Goal: Information Seeking & Learning: Find specific fact

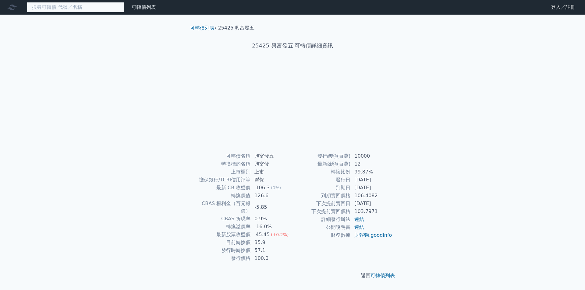
click at [102, 8] on input at bounding box center [76, 7] width 98 height 10
click at [107, 7] on input "1711" at bounding box center [76, 7] width 98 height 10
click at [112, 11] on input "1711" at bounding box center [76, 7] width 98 height 10
click at [45, 6] on input "1711" at bounding box center [76, 7] width 98 height 10
drag, startPoint x: 75, startPoint y: 6, endPoint x: 0, endPoint y: 13, distance: 75.0
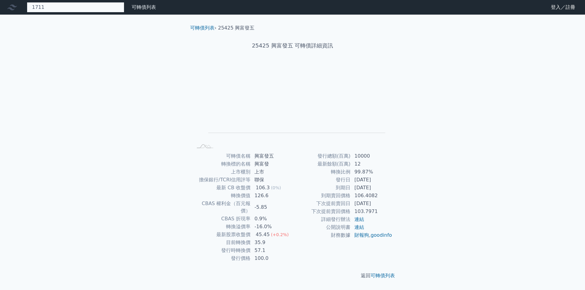
click at [0, 13] on nav "1711 可轉債列表 財務數據 可轉債列表 財務數據 登入／註冊 登入／註冊" at bounding box center [292, 7] width 585 height 15
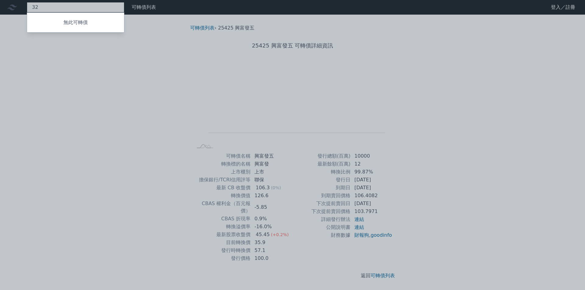
type input "3"
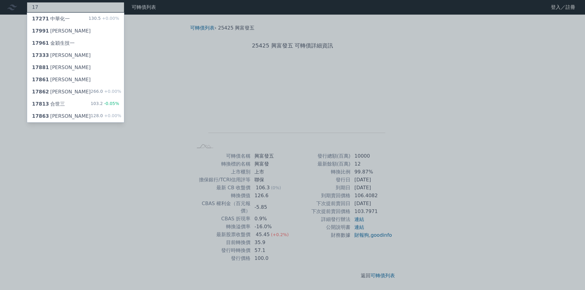
type input "1"
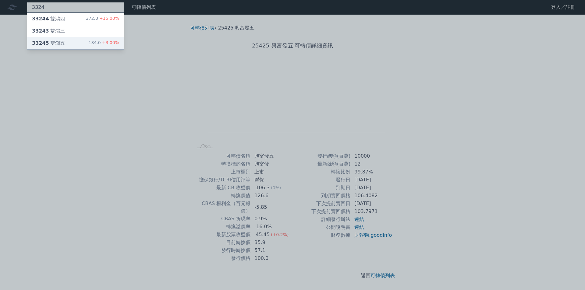
type input "3324"
click at [100, 39] on div "33245 雙鴻五 134.0 +3.00%" at bounding box center [75, 43] width 97 height 12
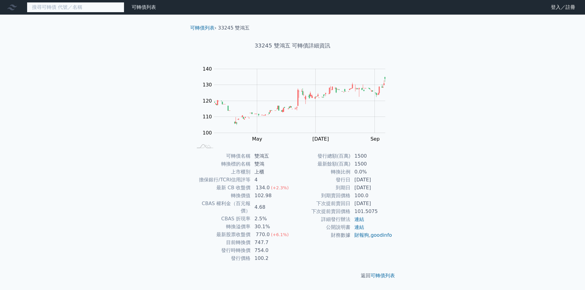
click at [87, 11] on input at bounding box center [76, 7] width 98 height 10
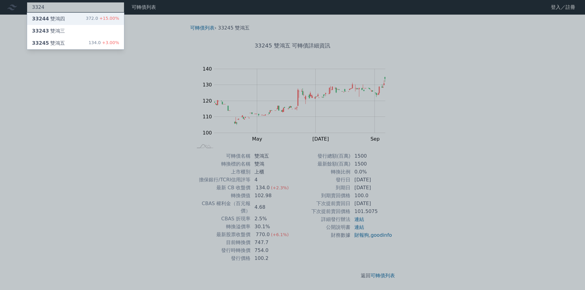
type input "3324"
click at [88, 15] on div "33244 雙鴻四 372.0 +15.00%" at bounding box center [75, 19] width 97 height 12
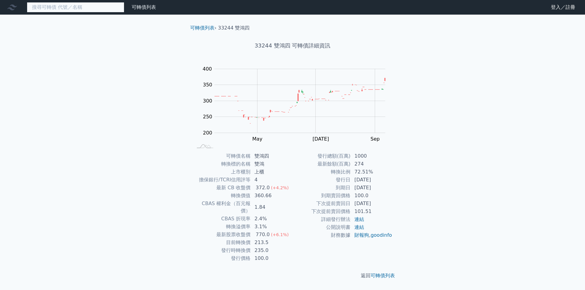
click at [95, 6] on input at bounding box center [76, 7] width 98 height 10
